Goal: Transaction & Acquisition: Book appointment/travel/reservation

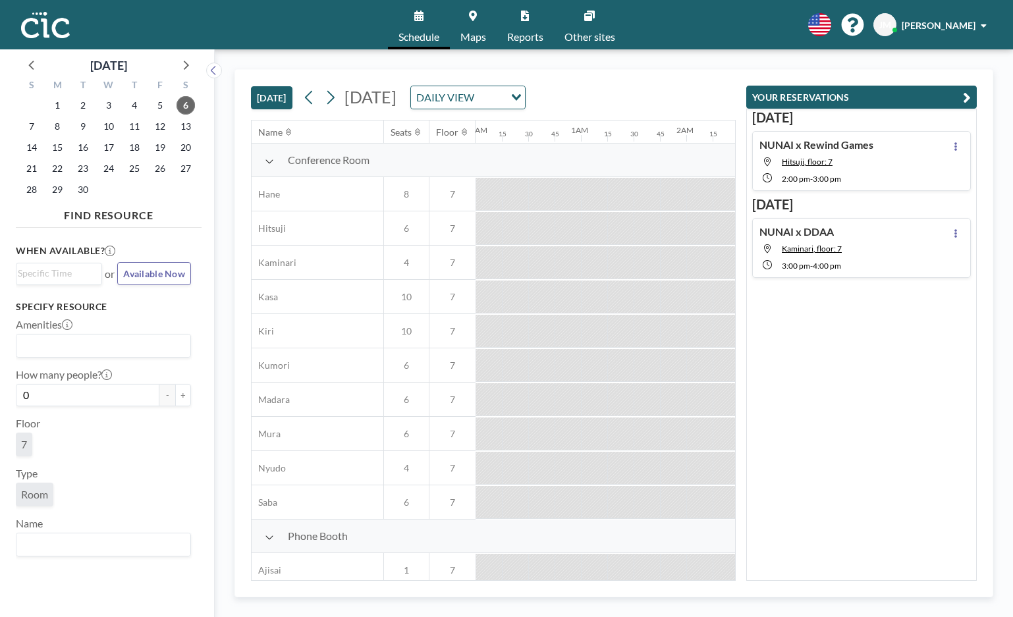
scroll to position [0, 1291]
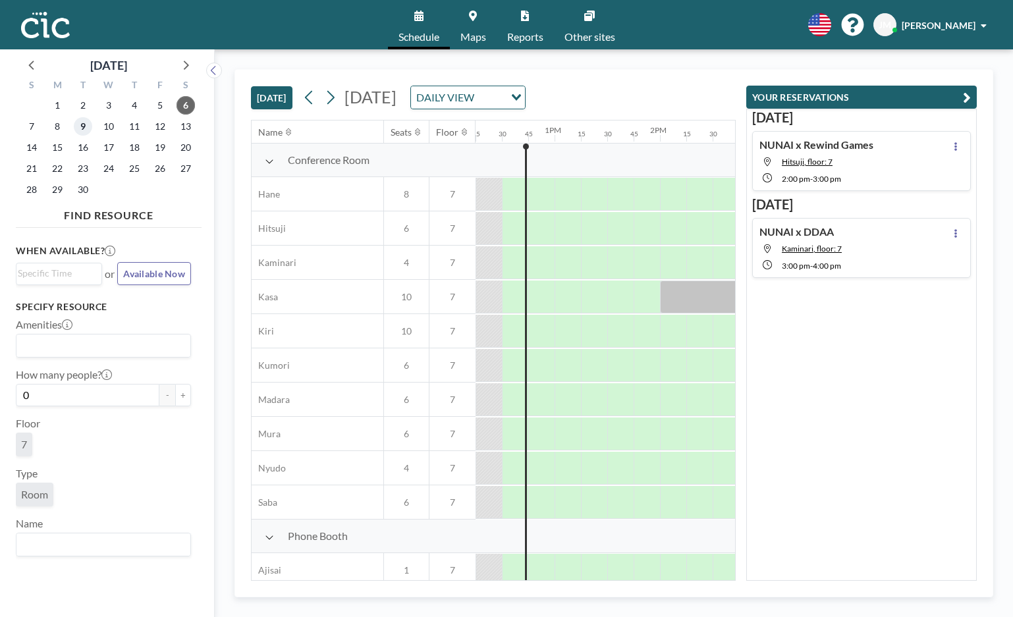
click at [83, 128] on span "9" at bounding box center [83, 126] width 18 height 18
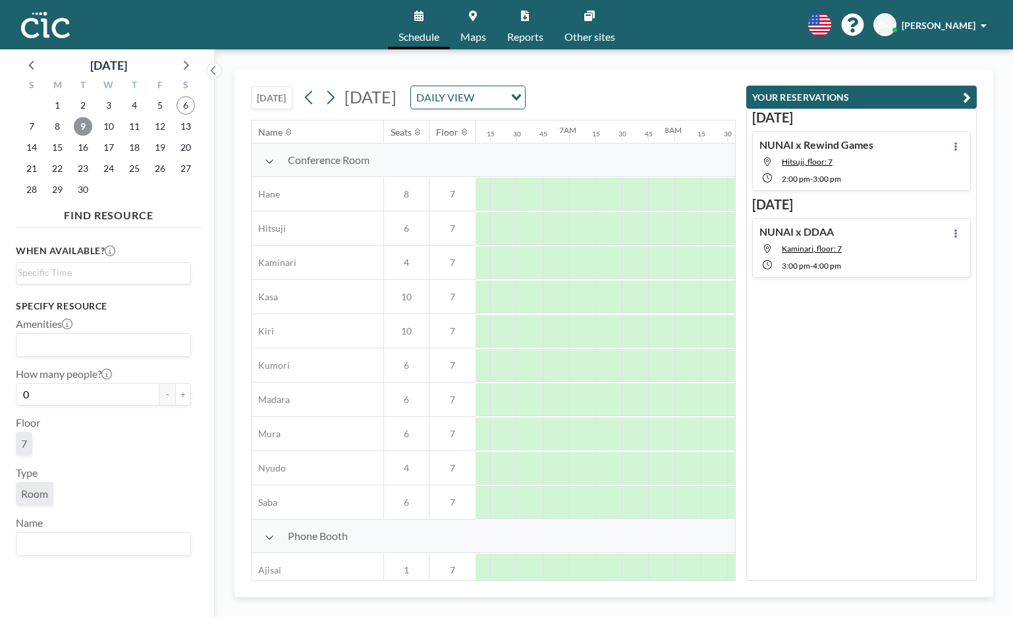
scroll to position [0, 817]
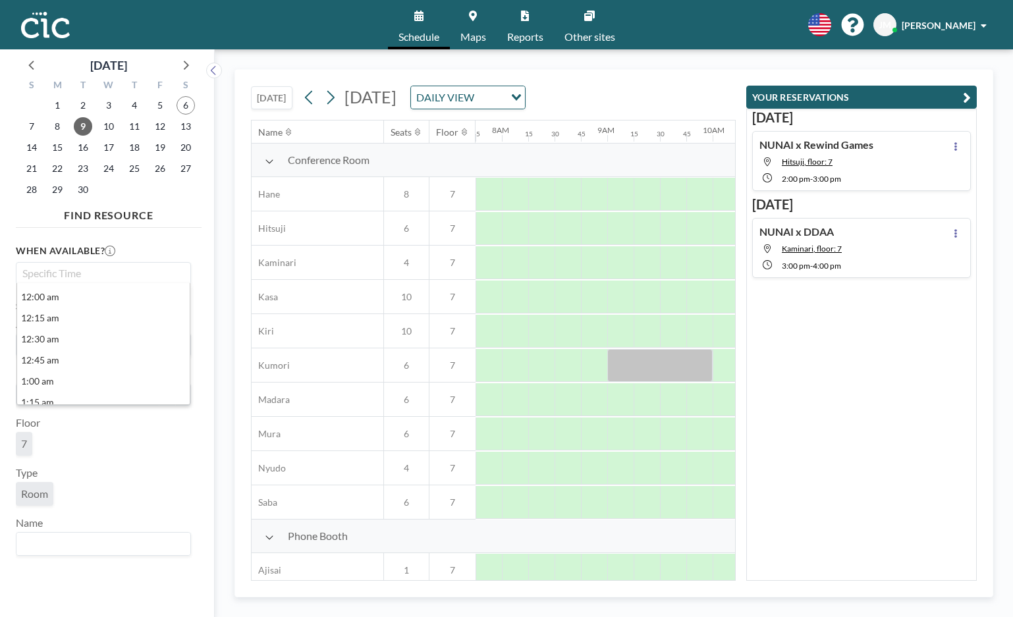
click at [136, 272] on input "Search for option" at bounding box center [100, 273] width 165 height 16
click at [130, 334] on li "5:00 pm" at bounding box center [103, 335] width 173 height 21
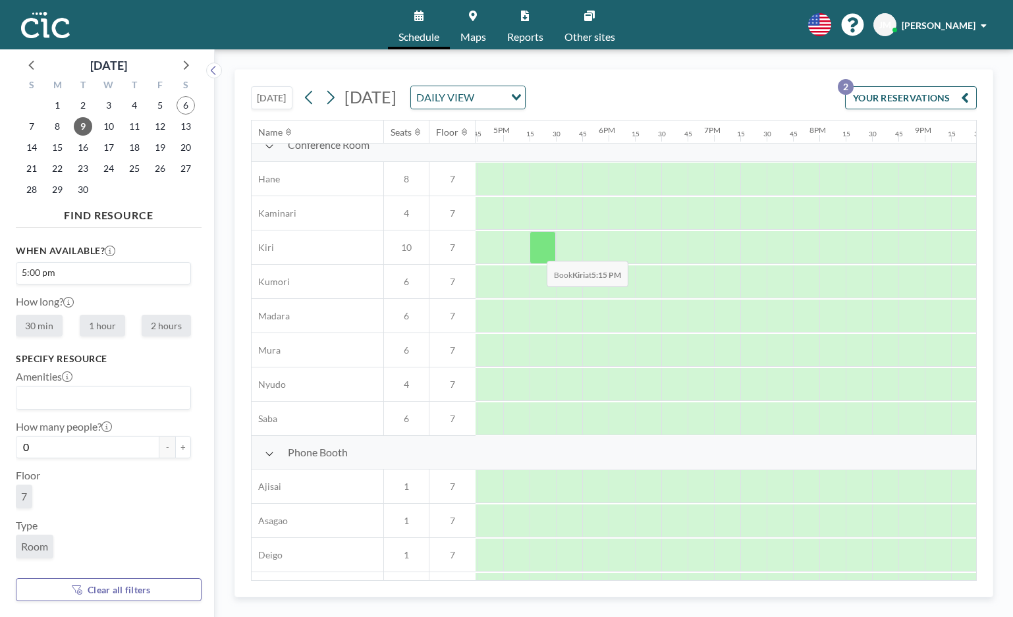
scroll to position [0, 1764]
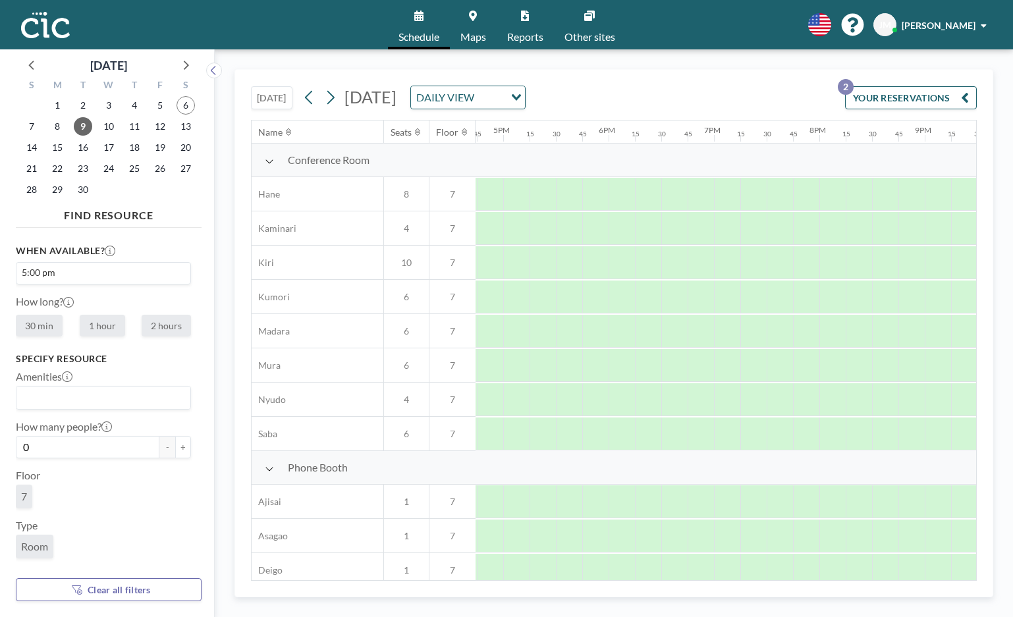
click at [352, 132] on div "Name" at bounding box center [318, 132] width 132 height 23
click at [288, 132] on icon at bounding box center [288, 129] width 5 height 3
click at [288, 132] on icon at bounding box center [288, 132] width 5 height 9
click at [514, 225] on div at bounding box center [516, 228] width 26 height 33
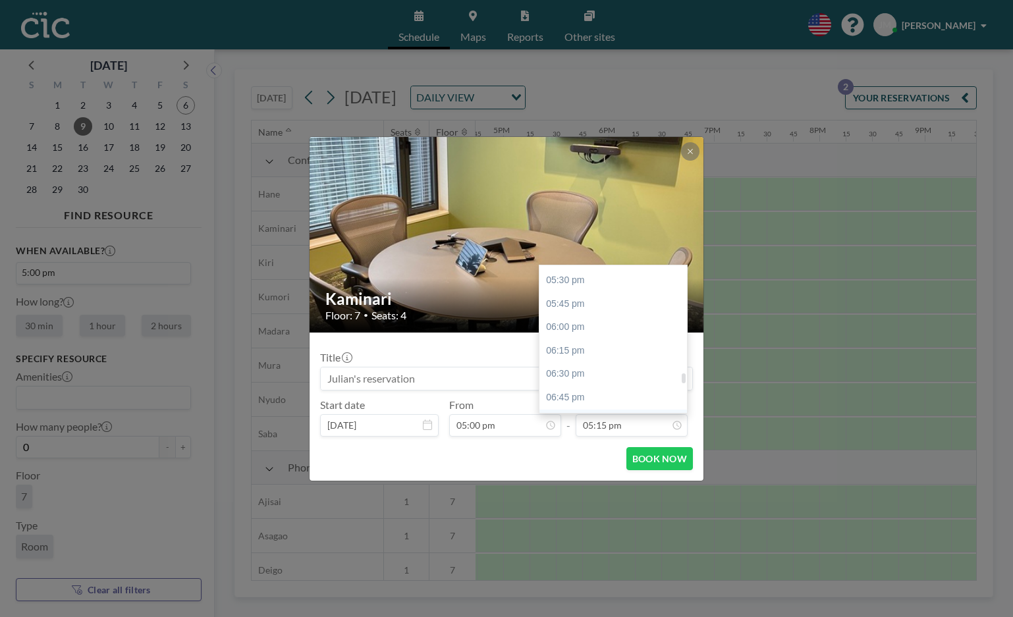
scroll to position [1636, 0]
click at [617, 317] on div "06:00 pm" at bounding box center [613, 329] width 148 height 24
type input "06:00 pm"
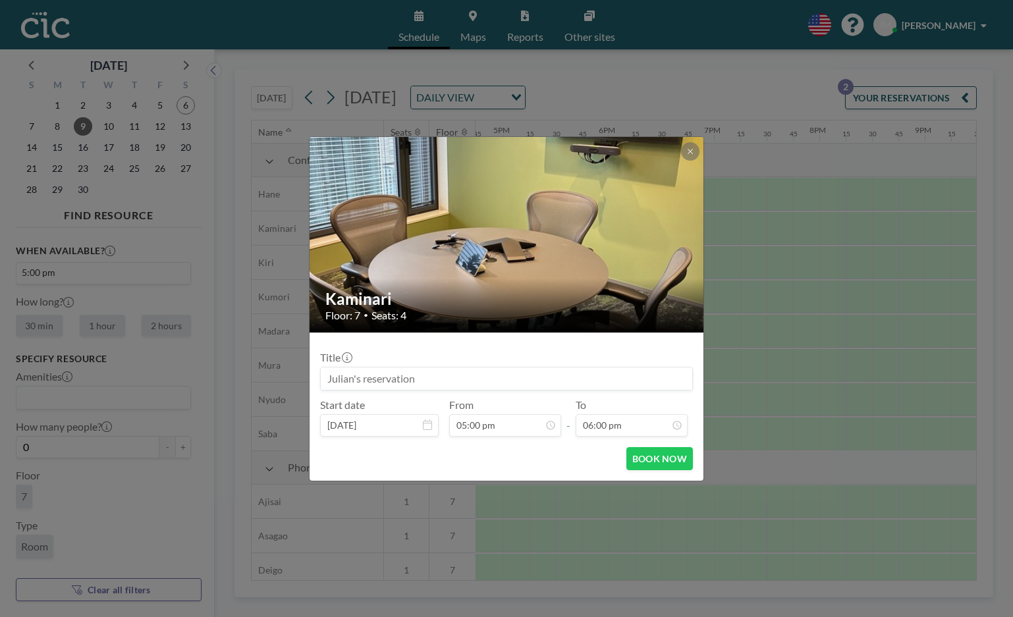
click at [475, 375] on input at bounding box center [506, 379] width 371 height 22
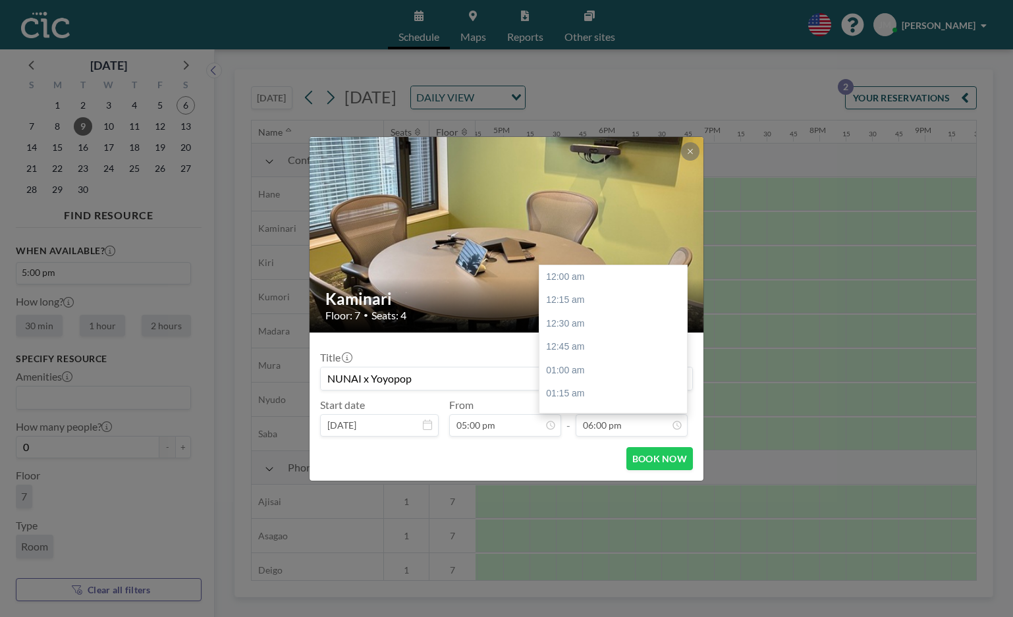
scroll to position [1660, 0]
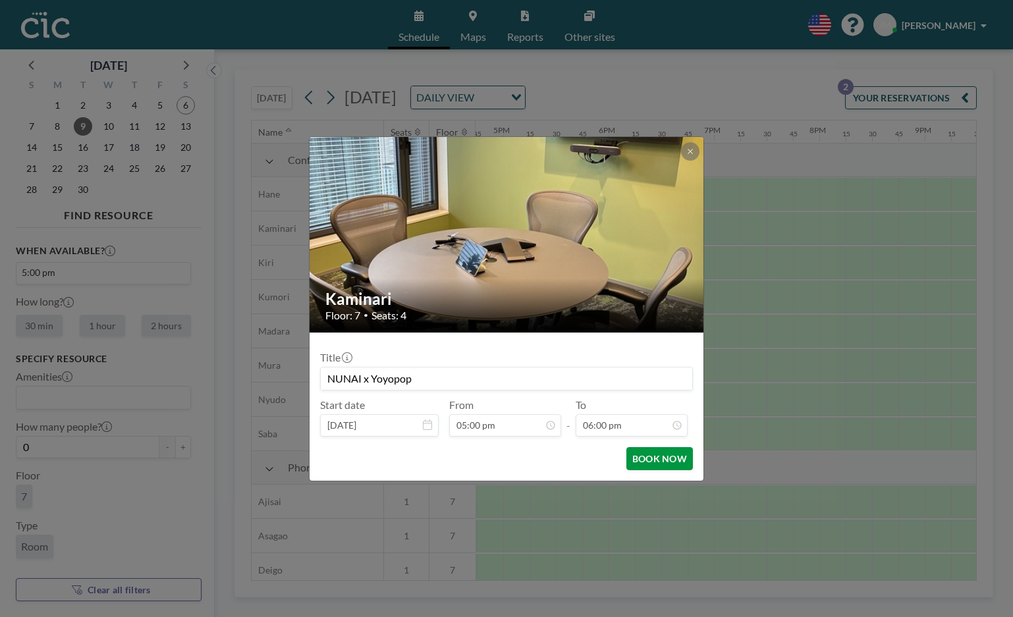
type input "NUNAI x Yoyopop"
click at [651, 456] on button "BOOK NOW" at bounding box center [659, 458] width 67 height 23
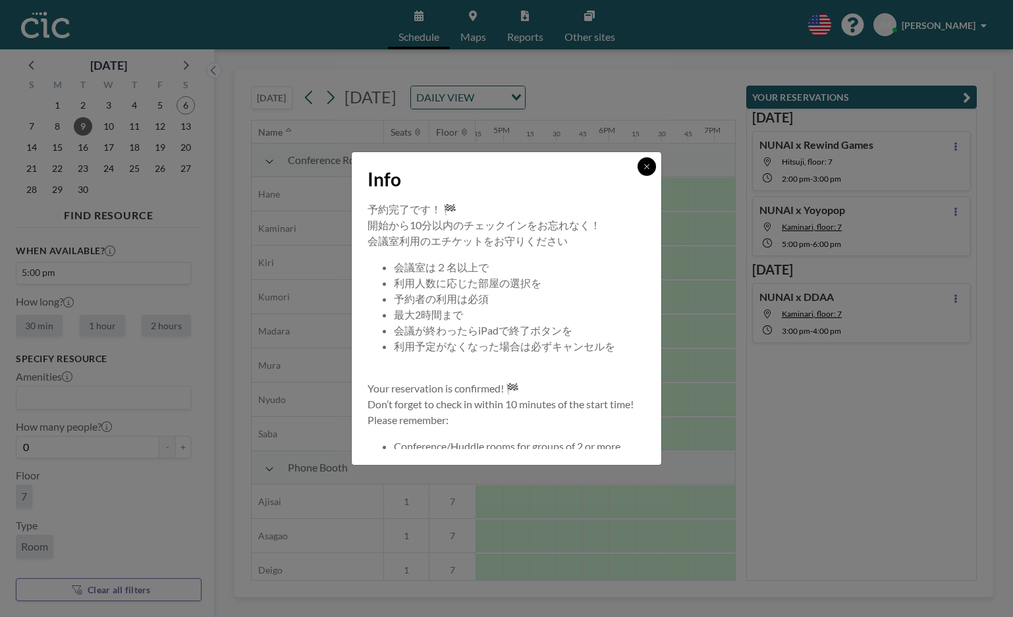
click at [647, 168] on icon at bounding box center [647, 167] width 8 height 8
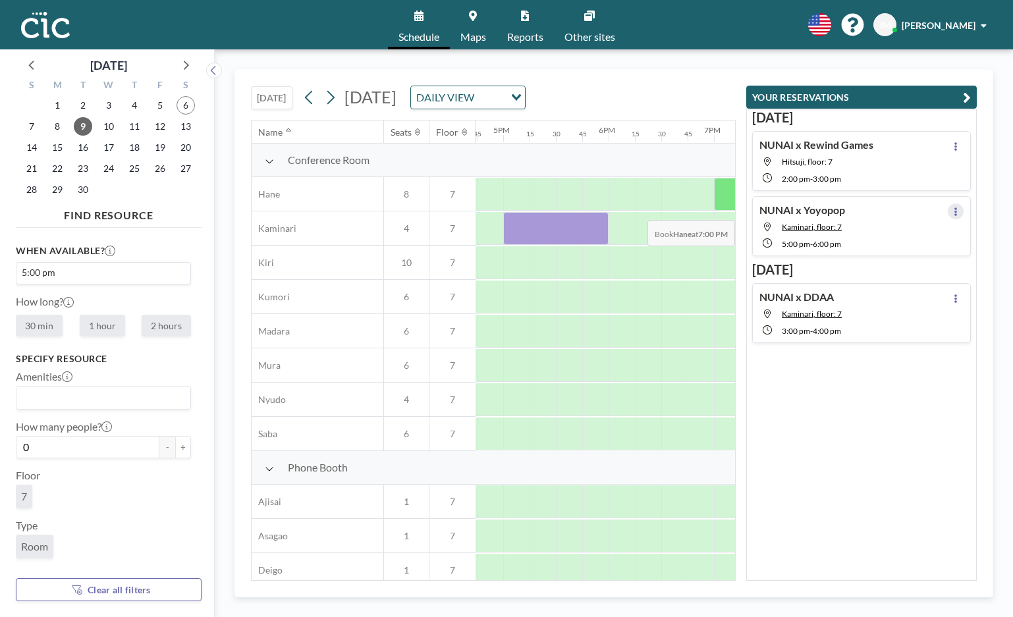
click at [957, 210] on icon at bounding box center [955, 211] width 5 height 9
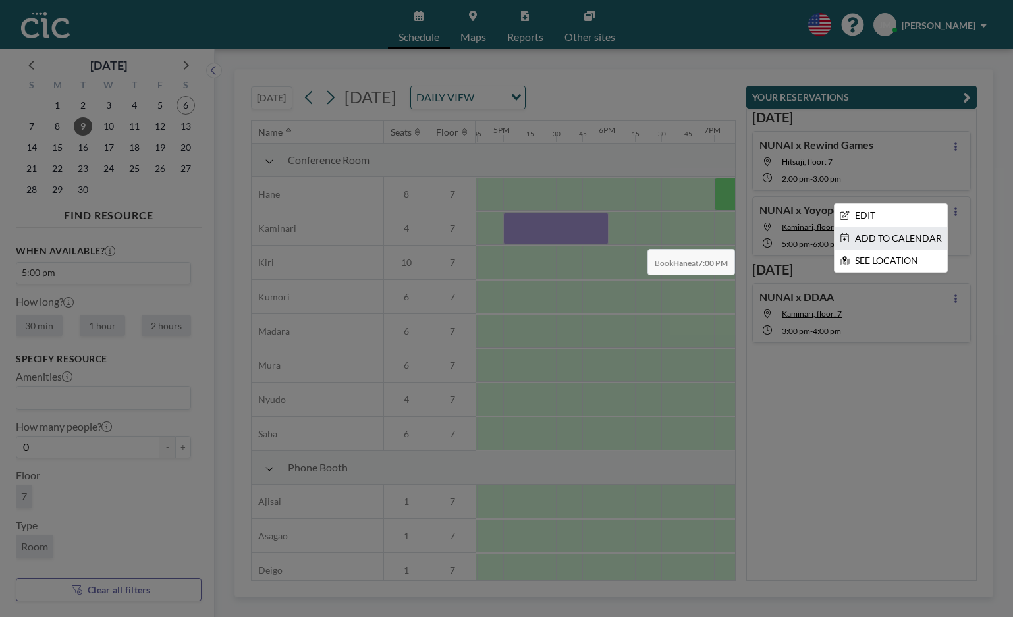
click at [925, 239] on li "ADD TO CALENDAR" at bounding box center [890, 238] width 113 height 22
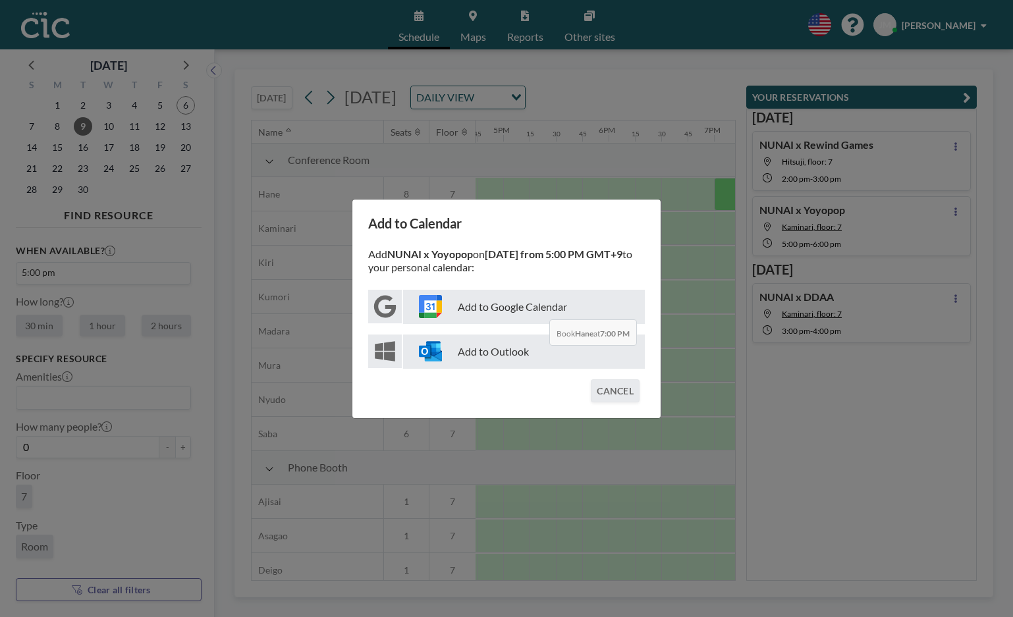
click at [539, 310] on p "Add to Google Calendar" at bounding box center [524, 307] width 242 height 34
click at [607, 392] on button "CANCEL" at bounding box center [615, 390] width 49 height 23
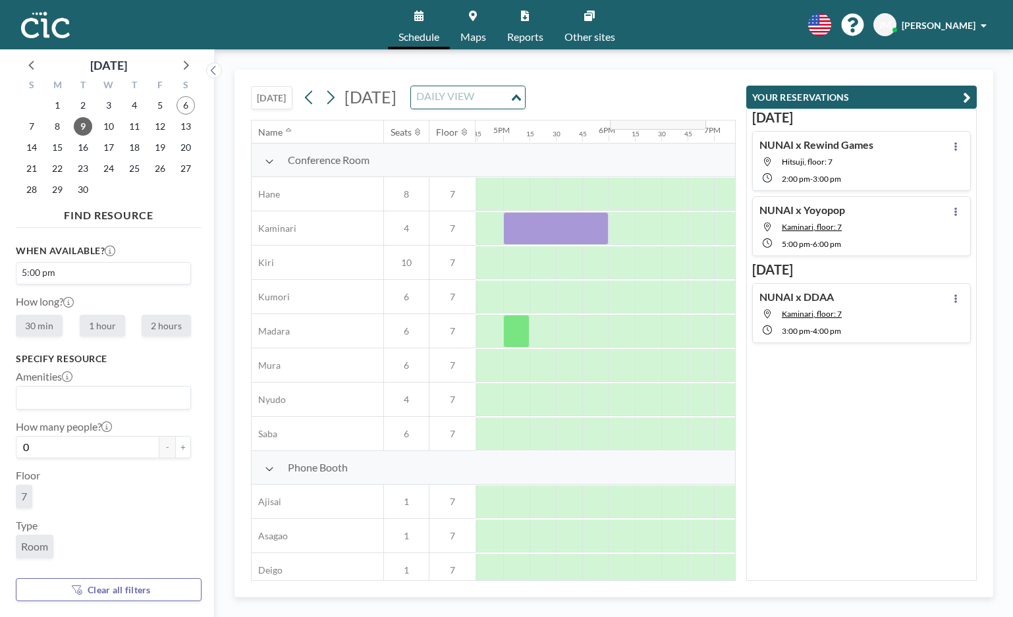
click at [510, 94] on div "DAILY VIEW" at bounding box center [460, 96] width 99 height 20
click at [609, 135] on li "WEEKLY VIEW" at bounding box center [619, 139] width 113 height 19
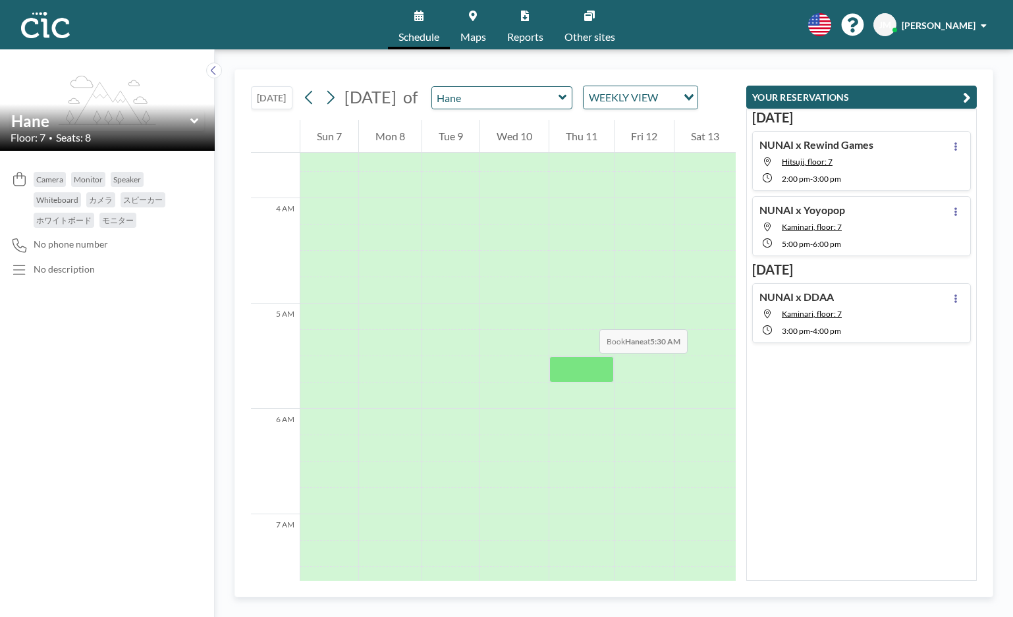
scroll to position [468, 0]
click at [567, 103] on icon at bounding box center [563, 97] width 9 height 13
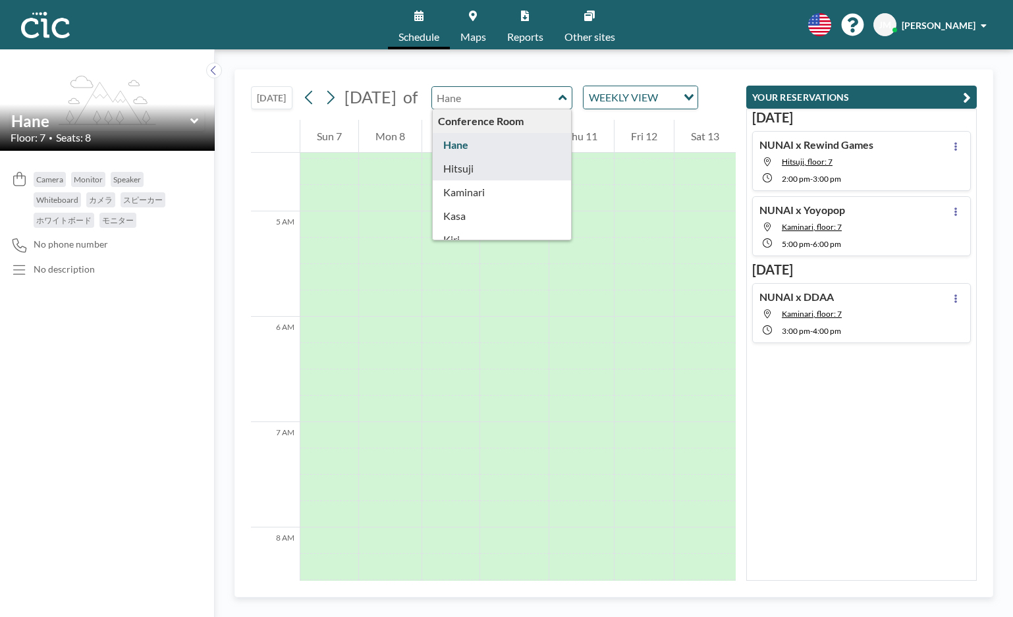
type input "Hitsuji"
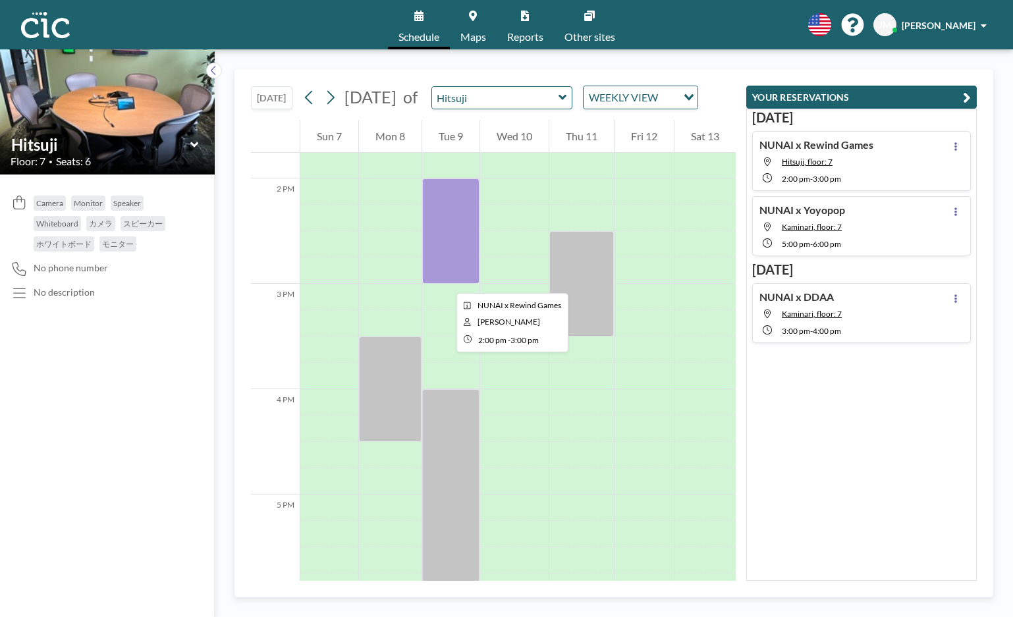
scroll to position [1461, 0]
